Goal: Information Seeking & Learning: Check status

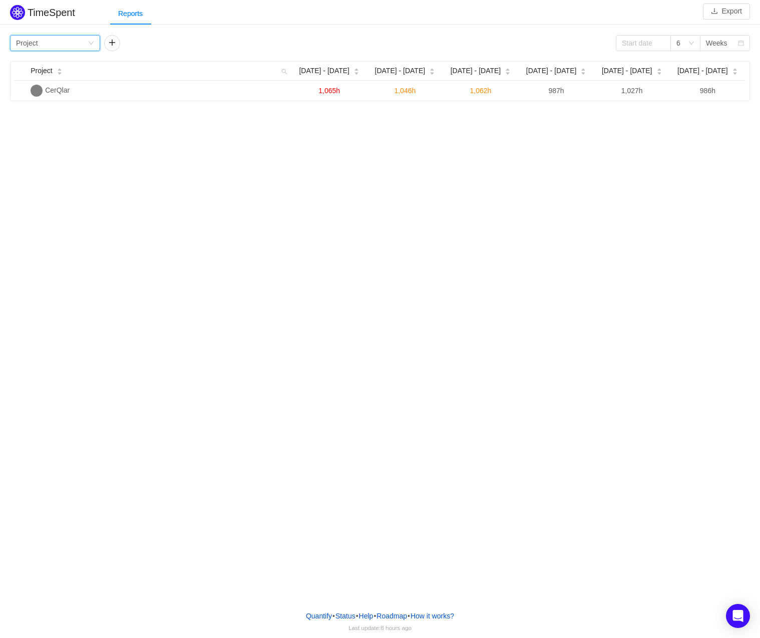
click at [74, 49] on div "Group by Project" at bounding box center [52, 43] width 72 height 15
click at [56, 126] on li "Person" at bounding box center [55, 127] width 90 height 16
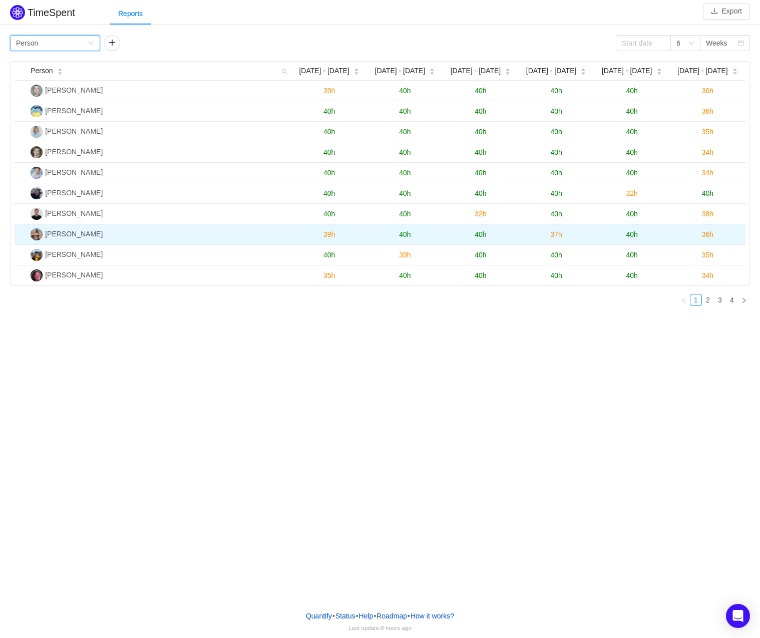
click at [98, 243] on td "[PERSON_NAME]" at bounding box center [159, 234] width 265 height 21
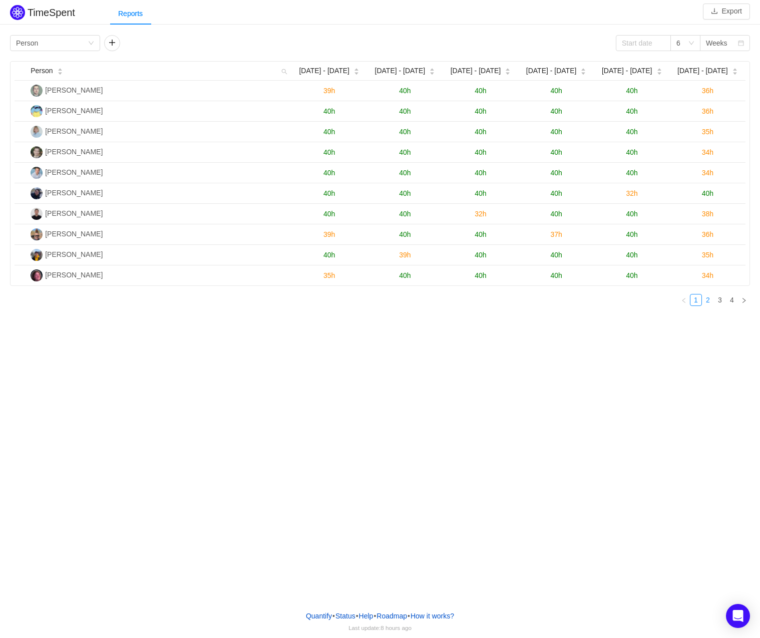
click at [708, 303] on link "2" at bounding box center [707, 299] width 11 height 11
click at [700, 303] on link "1" at bounding box center [695, 299] width 11 height 11
click at [709, 300] on link "2" at bounding box center [707, 299] width 11 height 11
click at [717, 297] on link "3" at bounding box center [719, 299] width 11 height 11
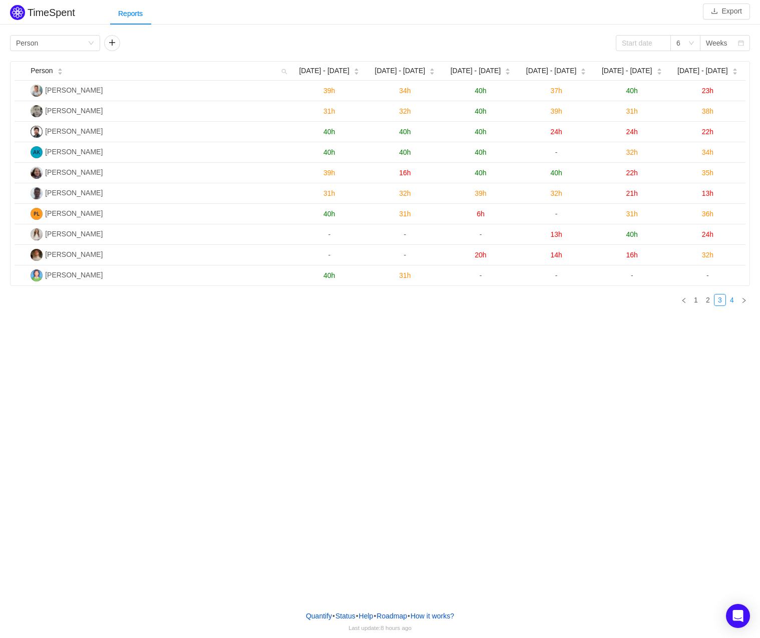
click at [727, 296] on link "4" at bounding box center [731, 299] width 11 height 11
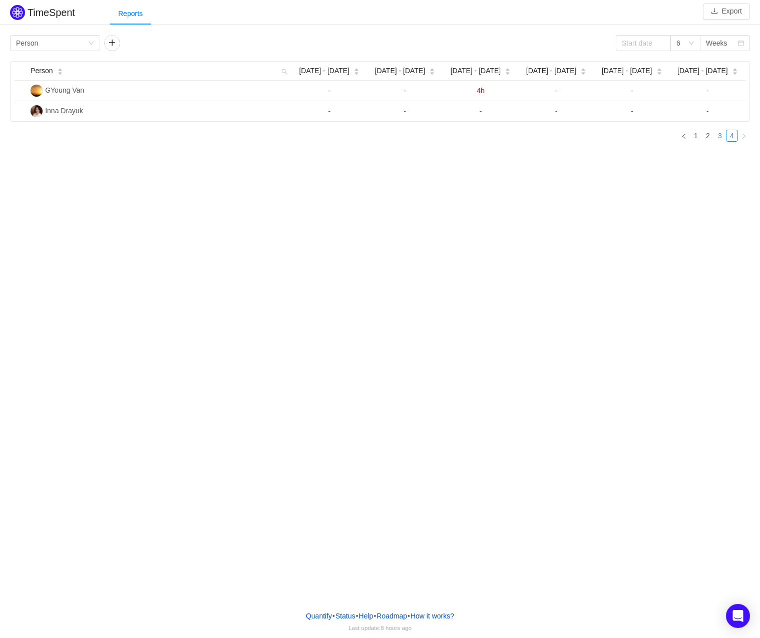
click at [721, 132] on link "3" at bounding box center [719, 135] width 11 height 11
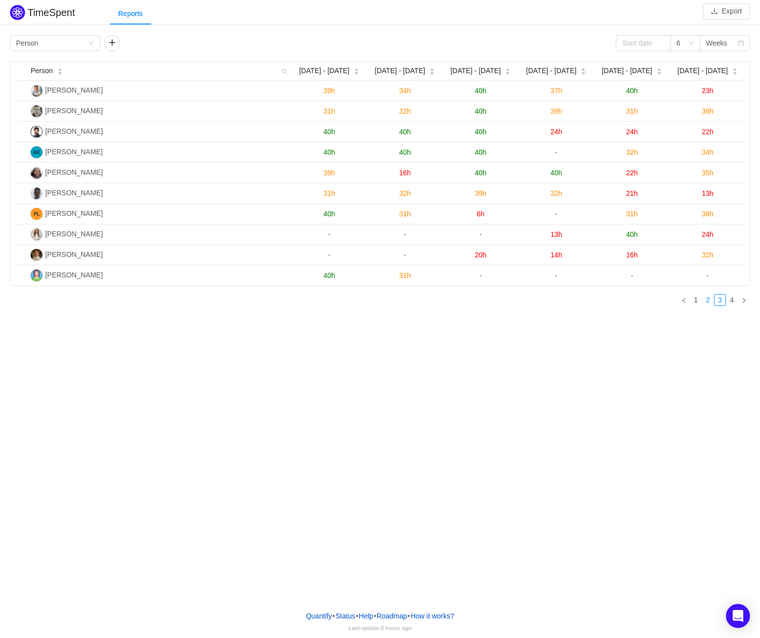
click at [710, 302] on link "2" at bounding box center [707, 299] width 11 height 11
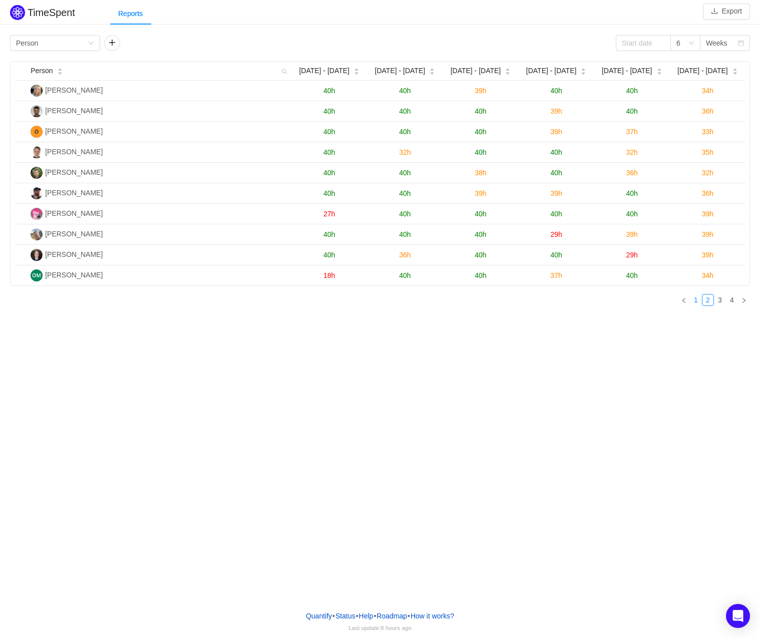
click at [699, 303] on link "1" at bounding box center [695, 299] width 11 height 11
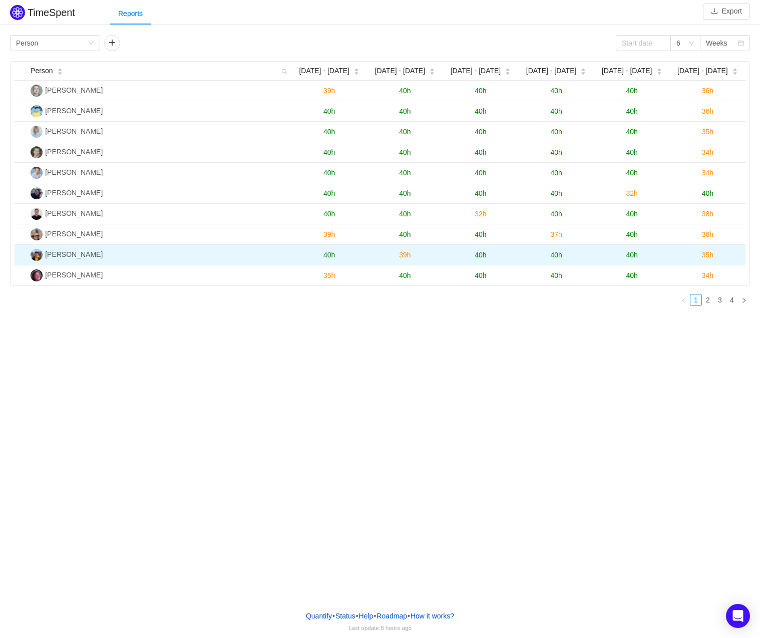
click at [705, 253] on span "35h" at bounding box center [708, 255] width 12 height 8
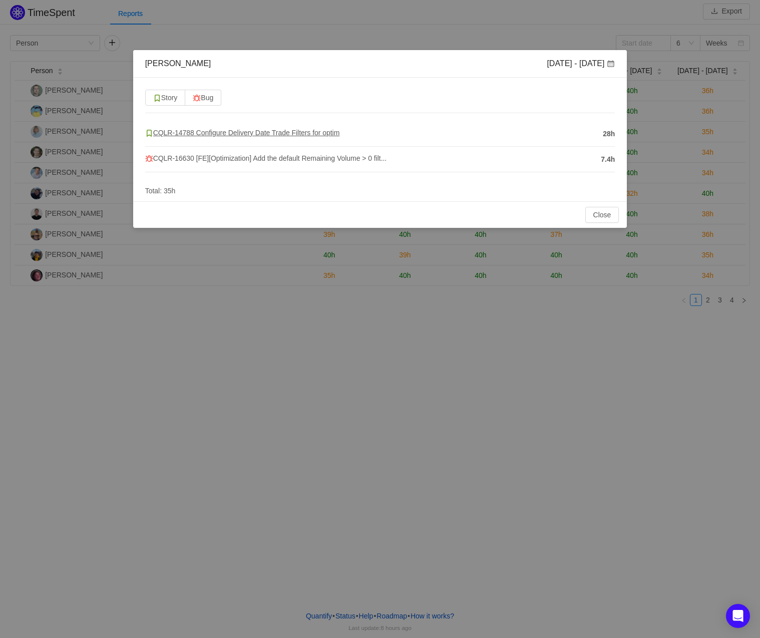
click at [303, 134] on span "CQLR-14788 Configure Delivery Date Trade Filters for optim" at bounding box center [242, 133] width 195 height 8
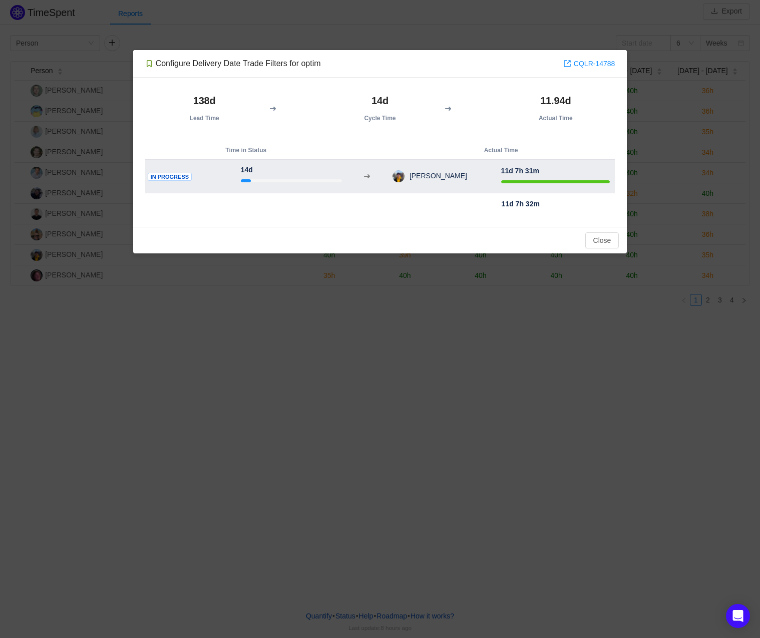
click at [260, 175] on div at bounding box center [291, 180] width 101 height 11
click at [249, 166] on strong "14d" at bounding box center [247, 170] width 12 height 8
click at [180, 177] on span "In Progress" at bounding box center [170, 177] width 44 height 9
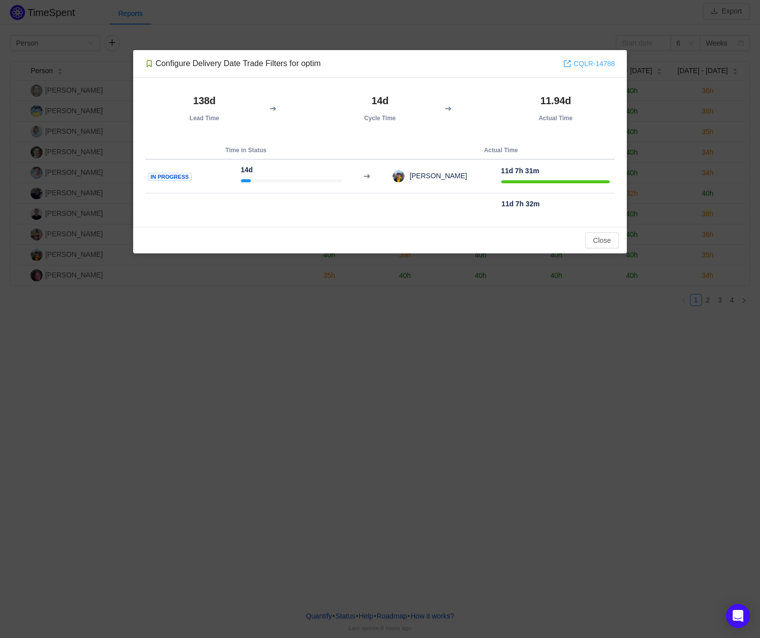
click at [590, 64] on link "CQLR-14788" at bounding box center [589, 63] width 52 height 11
click at [613, 245] on button "Close" at bounding box center [602, 240] width 34 height 16
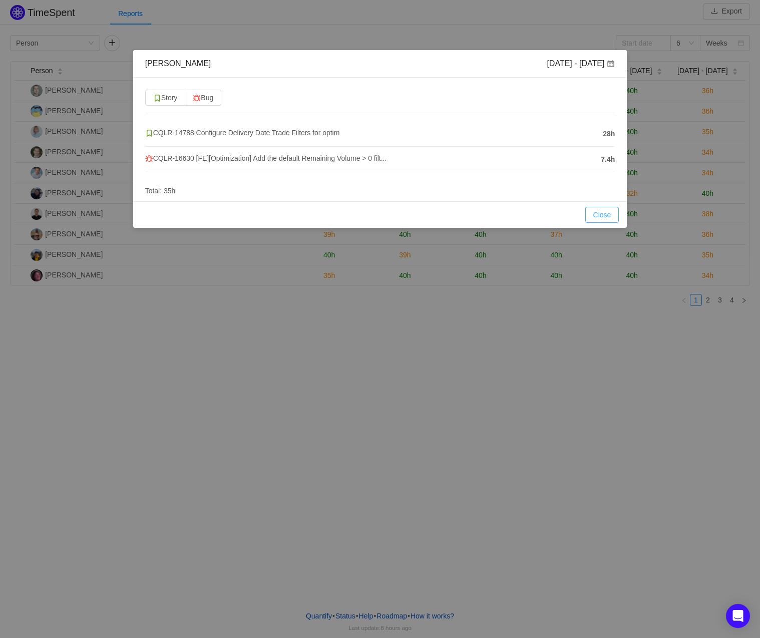
click at [615, 212] on button "Close" at bounding box center [602, 215] width 34 height 16
